Goal: Task Accomplishment & Management: Manage account settings

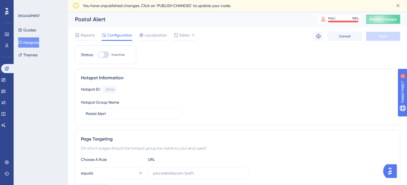
click at [31, 43] on button "Hotspots" at bounding box center [28, 42] width 21 height 10
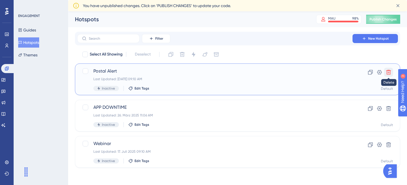
click at [389, 74] on icon at bounding box center [388, 72] width 5 height 5
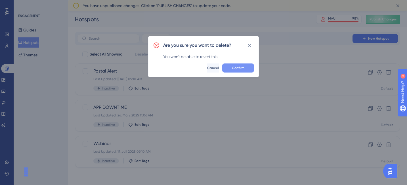
click at [236, 70] on button "Confirm" at bounding box center [238, 68] width 32 height 9
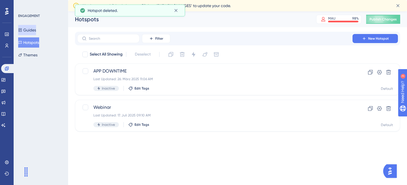
click at [36, 28] on button "Guides" at bounding box center [27, 30] width 18 height 10
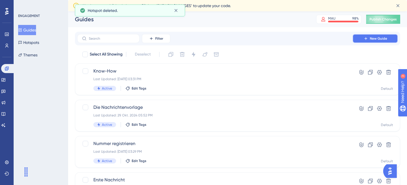
click at [370, 37] on span "New Guide" at bounding box center [377, 38] width 17 height 5
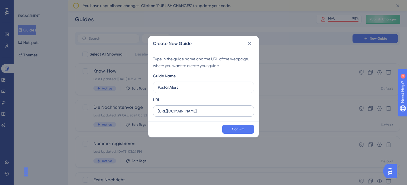
type input "Postal Alert"
click at [218, 116] on label "https://app.getmateo.com" at bounding box center [203, 110] width 101 height 11
click at [218, 114] on input "https://app.getmateo.com" at bounding box center [203, 111] width 91 height 6
click at [218, 116] on label "https://app.getmateo.com" at bounding box center [203, 110] width 101 height 11
click at [218, 114] on input "https://app.getmateo.com" at bounding box center [203, 111] width 91 height 6
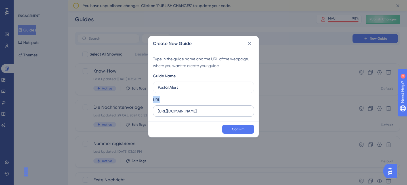
click at [219, 110] on input "https://app.getmateo.com" at bounding box center [203, 111] width 91 height 6
paste input "dev.getmateo.com/"
type input "https://app.dev.getmateo.com"
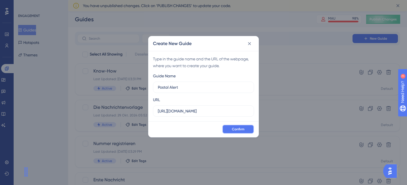
click at [230, 133] on button "Confirm" at bounding box center [238, 129] width 32 height 9
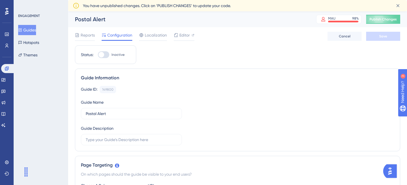
click at [28, 33] on button "Guides" at bounding box center [27, 30] width 18 height 10
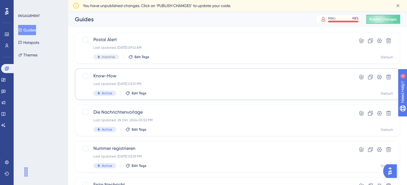
scroll to position [22, 0]
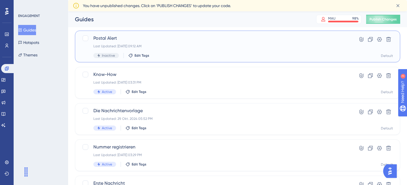
click at [217, 52] on div "Postal Alert Last Updated: 12. Aug. 2025 09:12 AM Inactive Edit Tags" at bounding box center [214, 46] width 243 height 23
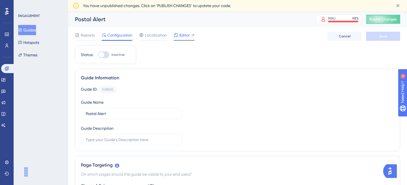
click at [184, 37] on span "Editor" at bounding box center [184, 35] width 10 height 7
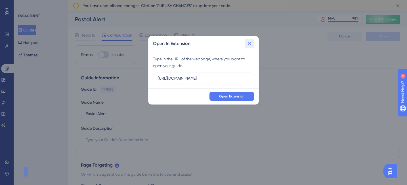
click at [250, 42] on icon at bounding box center [249, 44] width 6 height 6
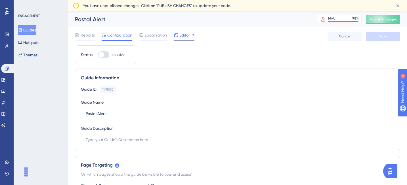
click at [177, 34] on icon at bounding box center [176, 35] width 4 height 4
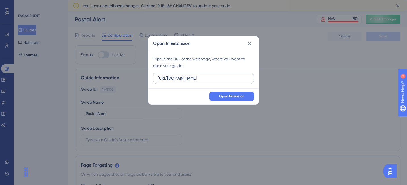
click at [186, 78] on input "https://app.getmateo.com" at bounding box center [203, 78] width 91 height 6
click at [186, 0] on html "Performance Users Engagement Widgets Feedback Product Updates Knowledge Base AI…" at bounding box center [203, 0] width 407 height 0
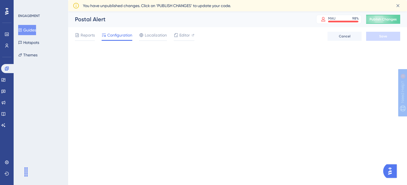
click at [186, 0] on html "Performance Users Engagement Widgets Feedback Product Updates Knowledge Base AI…" at bounding box center [203, 0] width 407 height 0
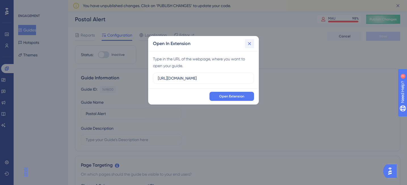
click at [249, 41] on icon at bounding box center [249, 44] width 6 height 6
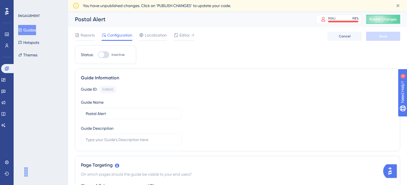
click at [175, 102] on div "Guide Name Postal Alert" at bounding box center [131, 109] width 101 height 20
click at [186, 35] on span "Editor" at bounding box center [184, 35] width 10 height 7
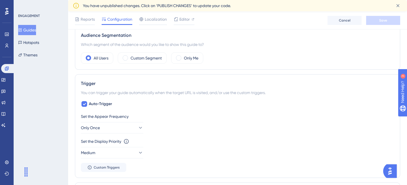
scroll to position [77, 0]
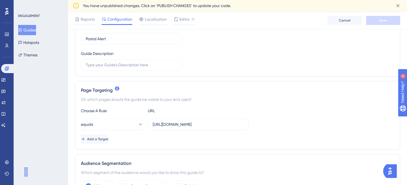
click at [29, 29] on button "Guides" at bounding box center [27, 30] width 18 height 10
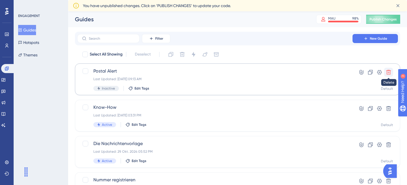
click at [388, 69] on button at bounding box center [388, 72] width 9 height 9
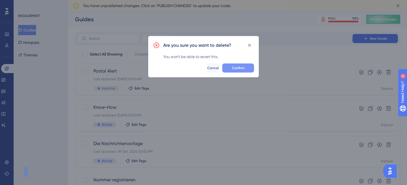
click at [237, 71] on button "Confirm" at bounding box center [238, 68] width 32 height 9
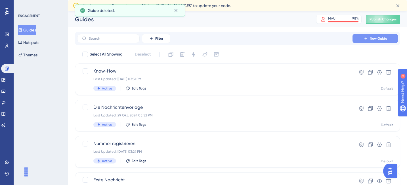
click at [353, 39] on button "New Guide" at bounding box center [374, 38] width 45 height 9
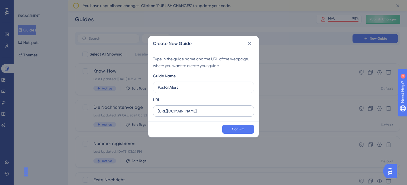
type input "Postal Alert"
click at [183, 114] on input "https://app.getmateo.com" at bounding box center [203, 111] width 91 height 6
paste input "dev.getmateo.com/"
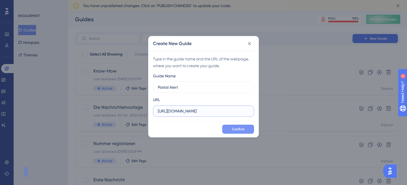
type input "https://app.dev.getmateo.com"
click at [240, 126] on button "Confirm" at bounding box center [238, 129] width 32 height 9
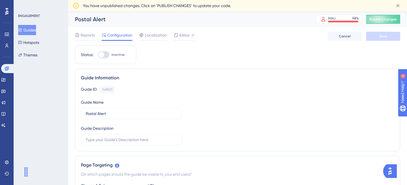
click at [102, 56] on div at bounding box center [101, 55] width 6 height 6
click at [98, 55] on input "Inactive" at bounding box center [98, 55] width 0 height 0
click at [375, 34] on button "Save" at bounding box center [383, 36] width 34 height 9
click at [106, 57] on div at bounding box center [106, 55] width 6 height 6
click at [98, 55] on input "Active" at bounding box center [98, 55] width 0 height 0
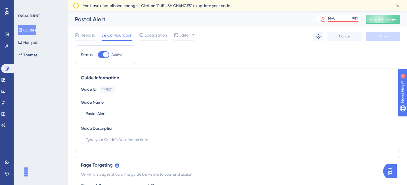
checkbox input "false"
